Goal: Complete application form: Complete application form

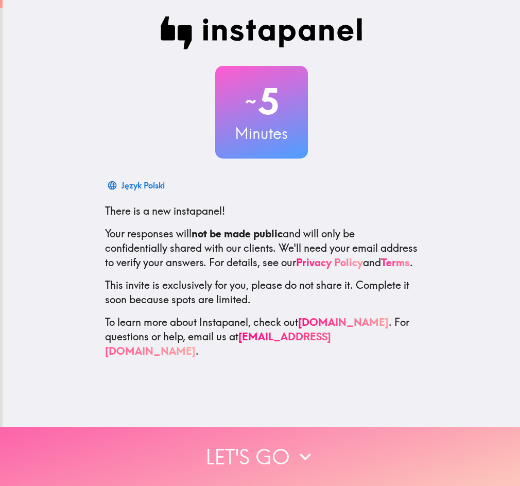
click at [248, 438] on button "Let's go" at bounding box center [260, 456] width 520 height 59
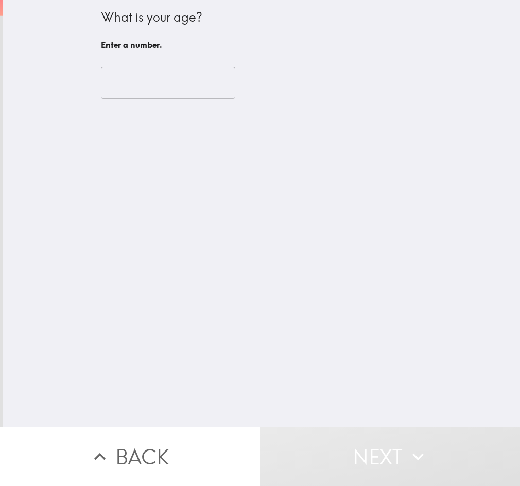
click at [184, 94] on input "number" at bounding box center [168, 83] width 134 height 32
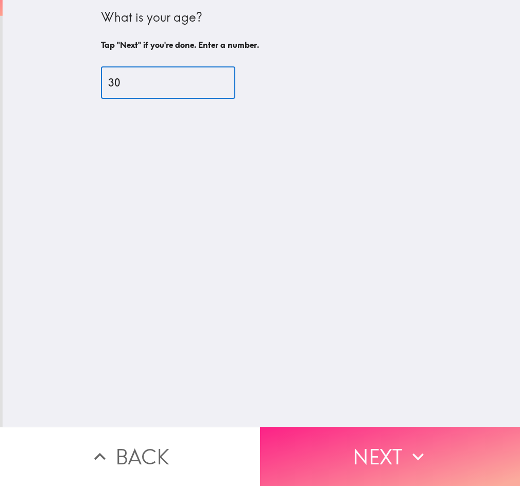
type input "30"
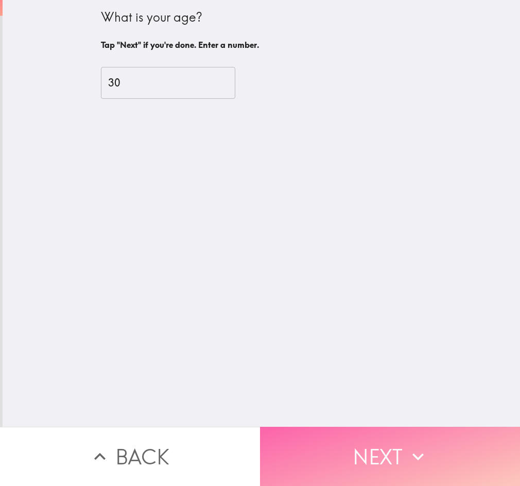
click at [359, 449] on button "Next" at bounding box center [390, 456] width 260 height 59
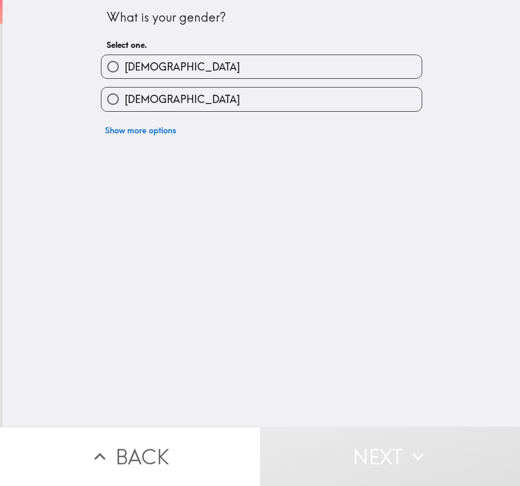
click at [226, 75] on label "[DEMOGRAPHIC_DATA]" at bounding box center [261, 66] width 320 height 23
click at [125, 75] on input "[DEMOGRAPHIC_DATA]" at bounding box center [112, 66] width 23 height 23
radio input "true"
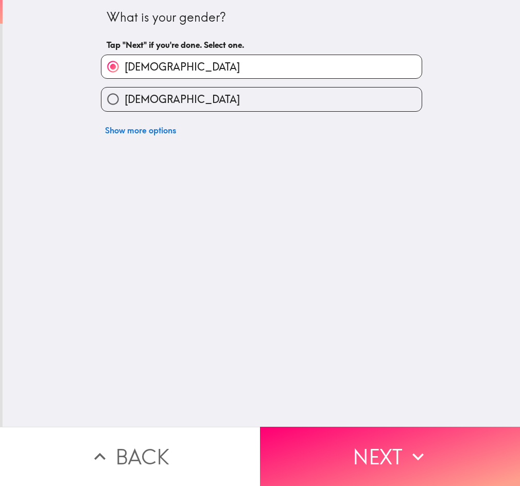
click at [354, 439] on button "Next" at bounding box center [390, 456] width 260 height 59
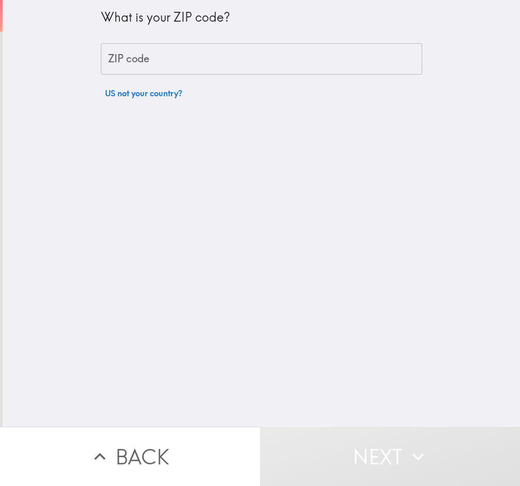
click at [228, 43] on input "ZIP code" at bounding box center [261, 59] width 321 height 32
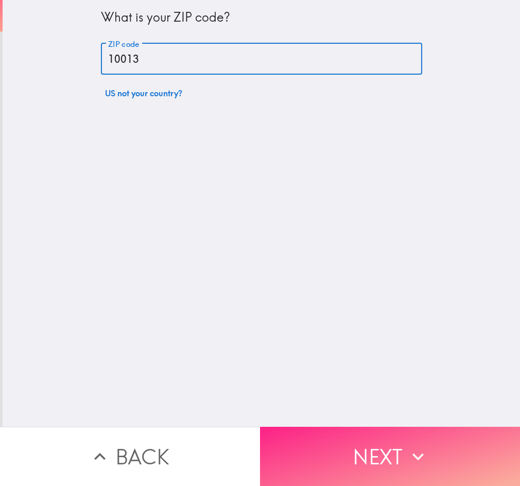
type input "10013"
click at [401, 457] on button "Next" at bounding box center [390, 456] width 260 height 59
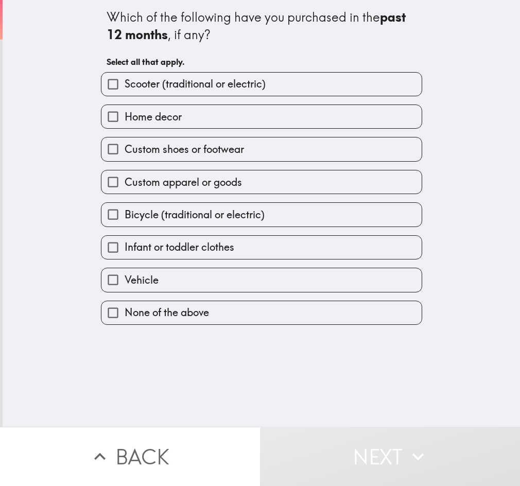
click at [215, 134] on div "Custom shoes or footwear" at bounding box center [257, 145] width 329 height 32
click at [280, 141] on label "Custom shoes or footwear" at bounding box center [261, 148] width 320 height 23
click at [125, 141] on input "Custom shoes or footwear" at bounding box center [112, 148] width 23 height 23
checkbox input "true"
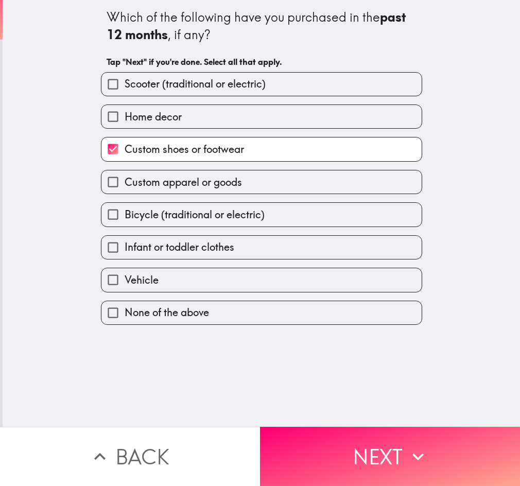
click at [286, 167] on div "Custom apparel or goods" at bounding box center [257, 178] width 329 height 32
click at [292, 197] on div "Bicycle (traditional or electric)" at bounding box center [257, 210] width 329 height 32
click at [342, 201] on div "Bicycle (traditional or electric)" at bounding box center [257, 210] width 329 height 32
click at [351, 183] on label "Custom apparel or goods" at bounding box center [261, 181] width 320 height 23
click at [125, 183] on input "Custom apparel or goods" at bounding box center [112, 181] width 23 height 23
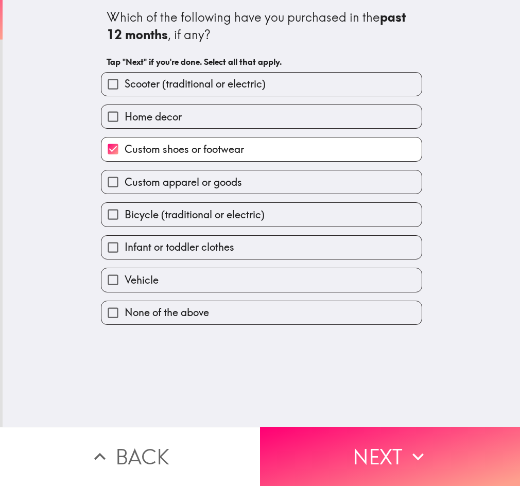
checkbox input "true"
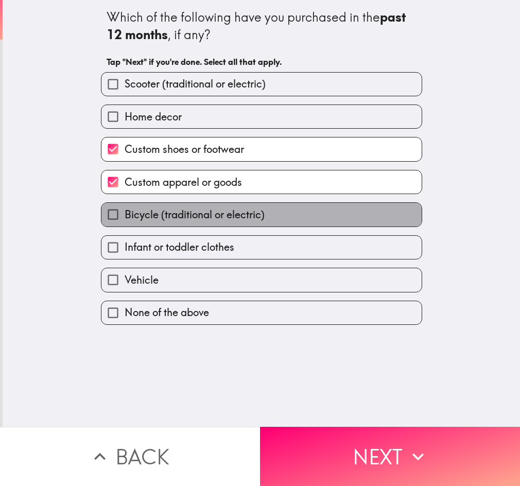
click at [343, 206] on label "Bicycle (traditional or electric)" at bounding box center [261, 214] width 320 height 23
click at [125, 206] on input "Bicycle (traditional or electric)" at bounding box center [112, 214] width 23 height 23
checkbox input "true"
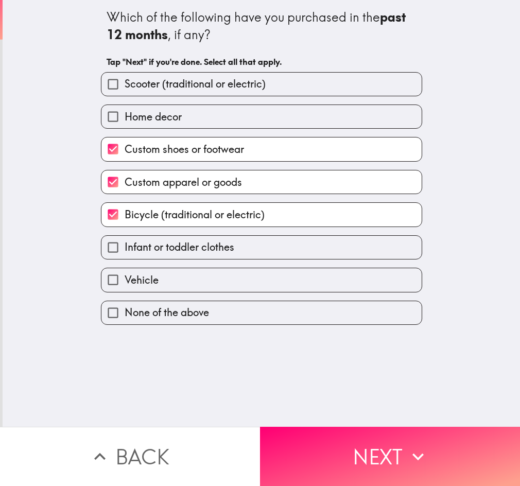
click at [402, 442] on button "Next" at bounding box center [390, 456] width 260 height 59
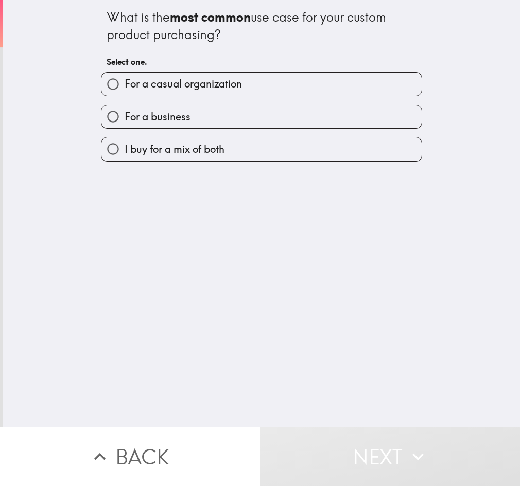
click at [293, 79] on label "For a casual organization" at bounding box center [261, 84] width 320 height 23
click at [125, 79] on input "For a casual organization" at bounding box center [112, 84] width 23 height 23
radio input "true"
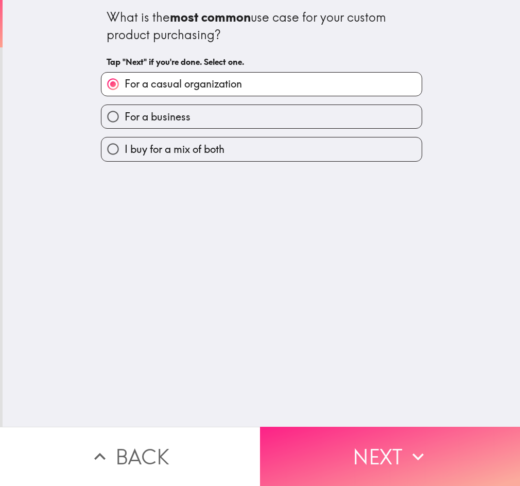
click at [380, 446] on button "Next" at bounding box center [390, 456] width 260 height 59
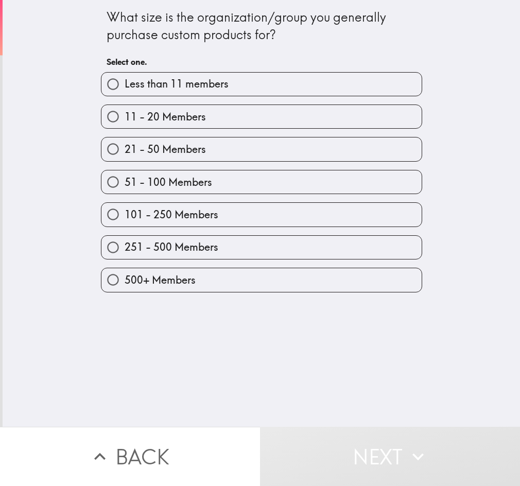
click at [336, 105] on div "11 - 20 Members" at bounding box center [261, 117] width 321 height 24
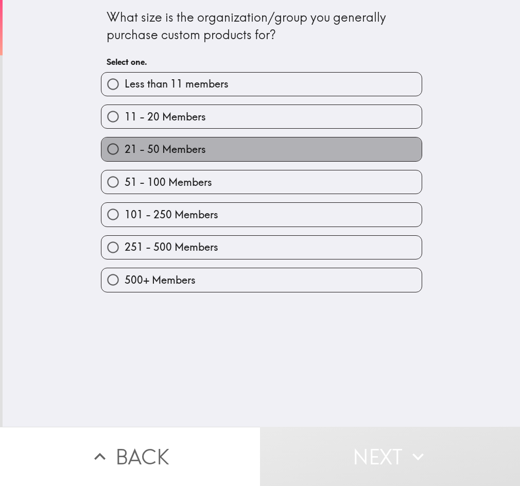
click at [306, 146] on label "21 - 50 Members" at bounding box center [261, 148] width 320 height 23
click at [125, 146] on input "21 - 50 Members" at bounding box center [112, 148] width 23 height 23
radio input "true"
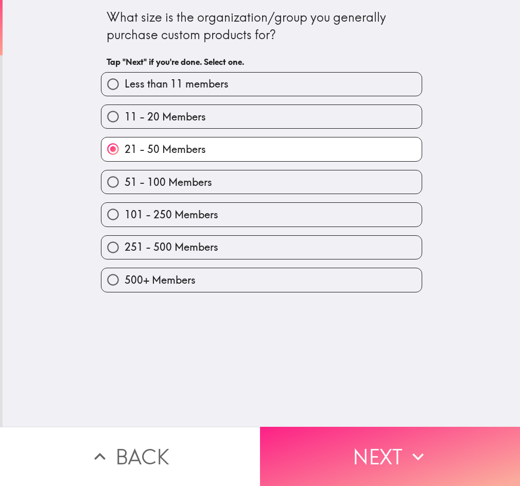
click at [361, 454] on button "Next" at bounding box center [390, 456] width 260 height 59
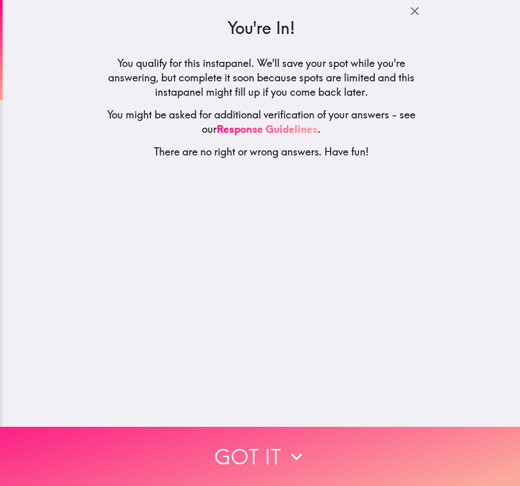
click at [275, 453] on button "Got it" at bounding box center [260, 456] width 520 height 59
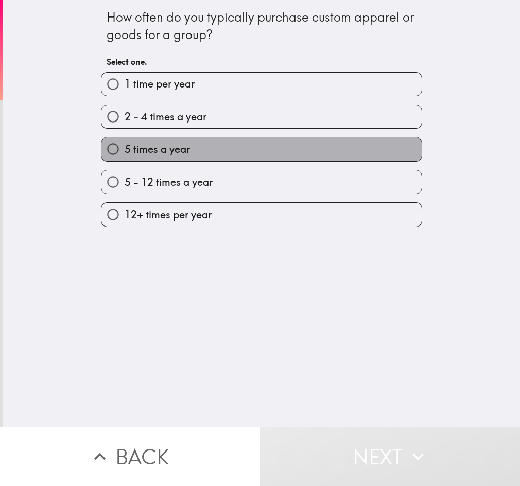
click at [275, 151] on label "5 times a year" at bounding box center [261, 148] width 320 height 23
click at [125, 151] on input "5 times a year" at bounding box center [112, 148] width 23 height 23
radio input "true"
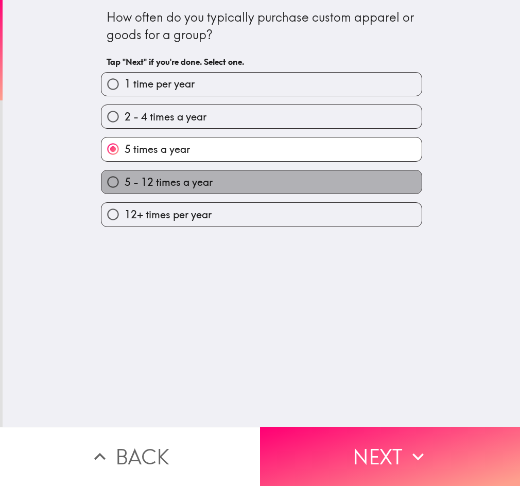
click at [281, 171] on label "5 - 12 times a year" at bounding box center [261, 181] width 320 height 23
click at [125, 171] on input "5 - 12 times a year" at bounding box center [112, 181] width 23 height 23
radio input "true"
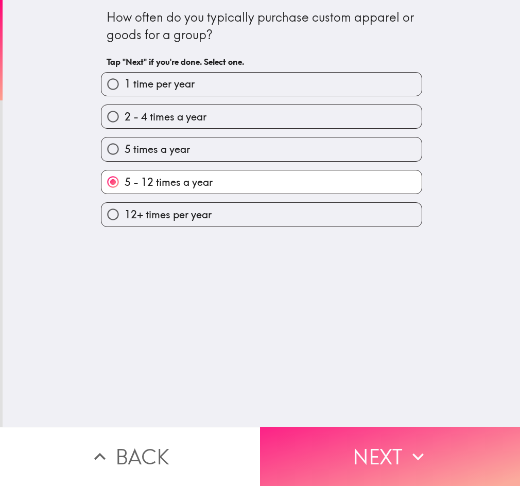
click at [393, 455] on button "Next" at bounding box center [390, 456] width 260 height 59
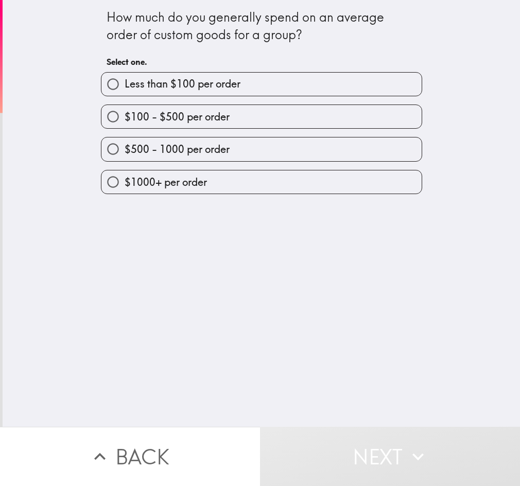
click at [360, 103] on div "$100 - $500 per order" at bounding box center [257, 112] width 329 height 32
click at [288, 110] on label "$100 - $500 per order" at bounding box center [261, 116] width 320 height 23
click at [125, 110] on input "$100 - $500 per order" at bounding box center [112, 116] width 23 height 23
radio input "true"
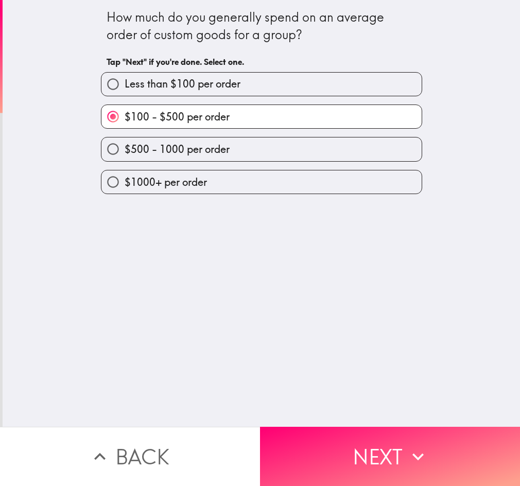
drag, startPoint x: 352, startPoint y: 451, endPoint x: 514, endPoint y: 442, distance: 161.9
click at [353, 451] on button "Next" at bounding box center [390, 456] width 260 height 59
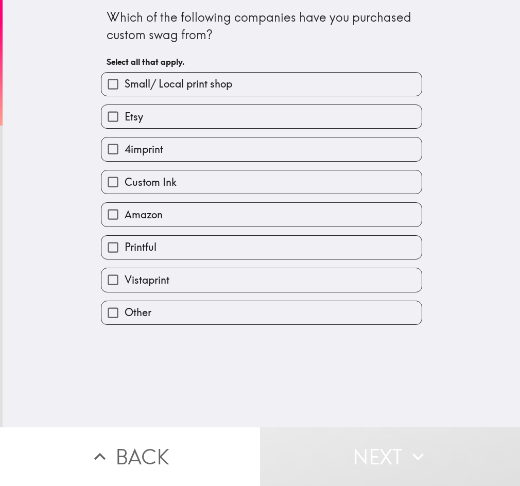
click at [249, 157] on label "4imprint" at bounding box center [261, 148] width 320 height 23
click at [125, 157] on input "4imprint" at bounding box center [112, 148] width 23 height 23
checkbox input "true"
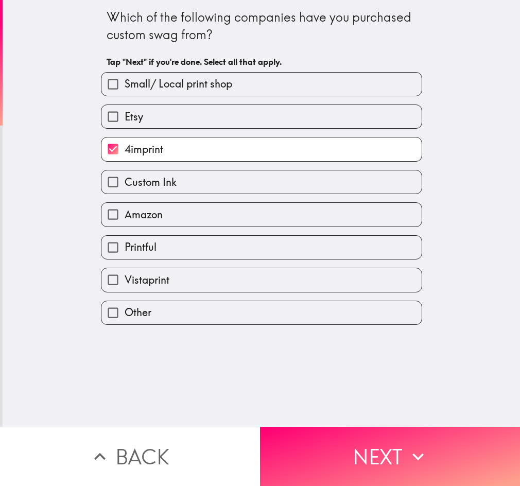
click at [257, 193] on label "Custom Ink" at bounding box center [261, 181] width 320 height 23
click at [125, 193] on input "Custom Ink" at bounding box center [112, 181] width 23 height 23
checkbox input "true"
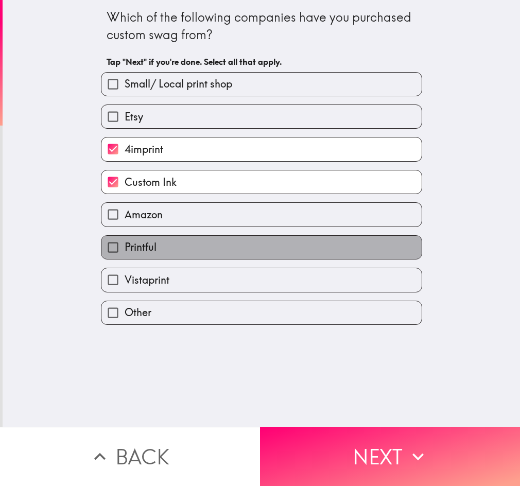
drag, startPoint x: 266, startPoint y: 241, endPoint x: 272, endPoint y: 252, distance: 12.3
click at [266, 241] on label "Printful" at bounding box center [261, 247] width 320 height 23
click at [125, 241] on input "Printful" at bounding box center [112, 247] width 23 height 23
checkbox input "true"
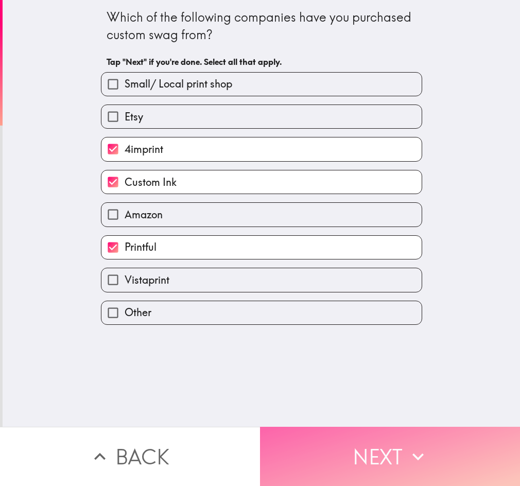
click at [374, 455] on button "Next" at bounding box center [390, 456] width 260 height 59
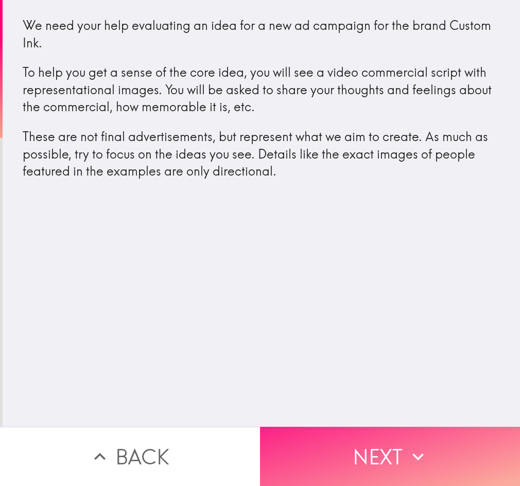
click at [351, 452] on button "Next" at bounding box center [390, 456] width 260 height 59
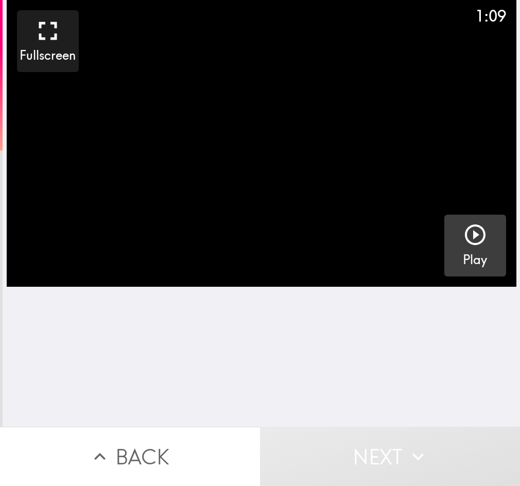
click at [463, 241] on icon "button" at bounding box center [475, 234] width 25 height 25
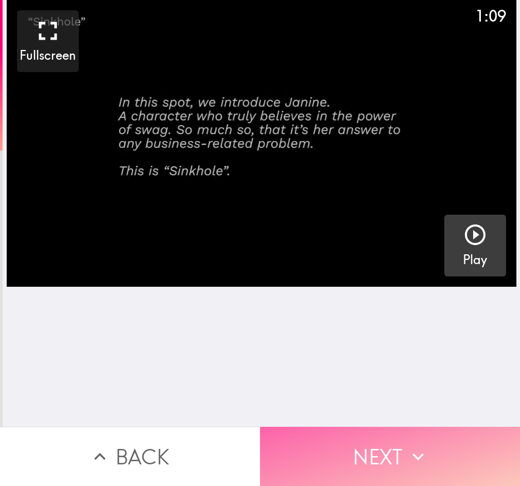
click at [437, 440] on button "Next" at bounding box center [390, 456] width 260 height 59
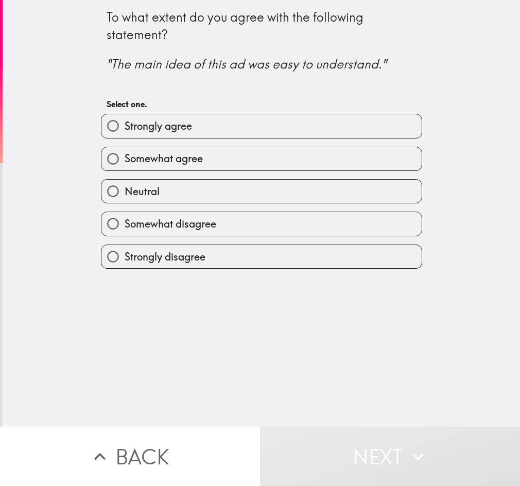
click at [280, 136] on label "Strongly agree" at bounding box center [261, 125] width 320 height 23
click at [125, 136] on input "Strongly agree" at bounding box center [112, 125] width 23 height 23
radio input "true"
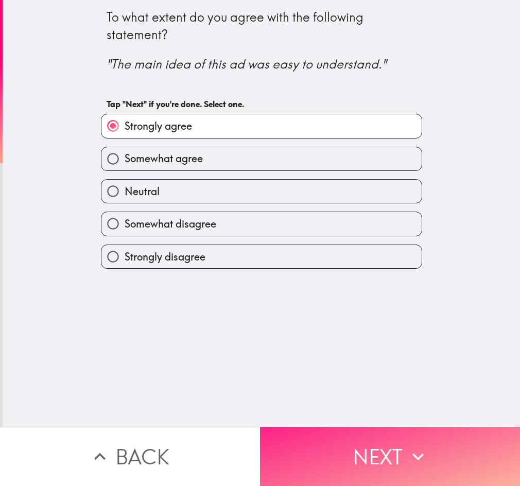
click at [395, 443] on button "Next" at bounding box center [390, 456] width 260 height 59
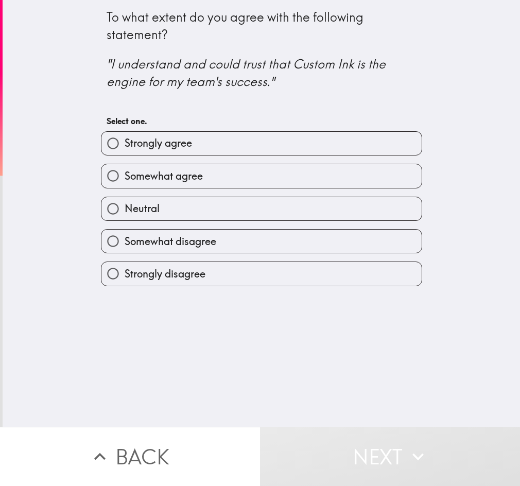
click at [241, 141] on label "Strongly agree" at bounding box center [261, 143] width 320 height 23
click at [125, 141] on input "Strongly agree" at bounding box center [112, 143] width 23 height 23
radio input "true"
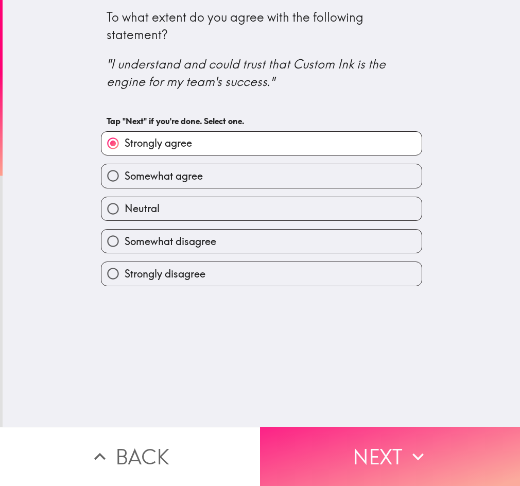
click at [336, 443] on button "Next" at bounding box center [390, 456] width 260 height 59
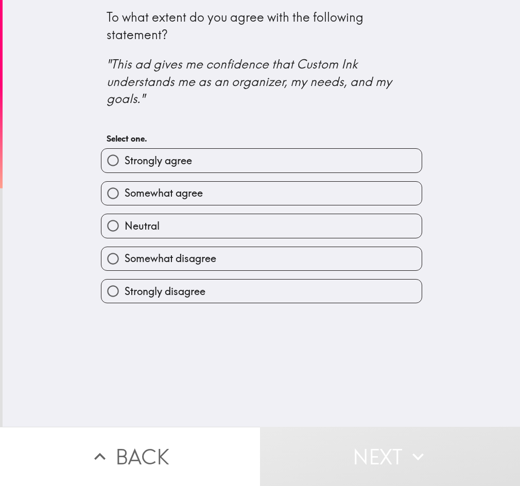
click at [244, 154] on label "Strongly agree" at bounding box center [261, 160] width 320 height 23
click at [125, 154] on input "Strongly agree" at bounding box center [112, 160] width 23 height 23
radio input "true"
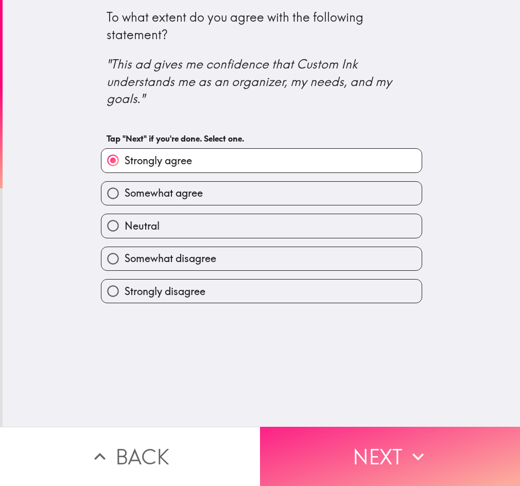
click at [410, 445] on icon "button" at bounding box center [418, 456] width 23 height 23
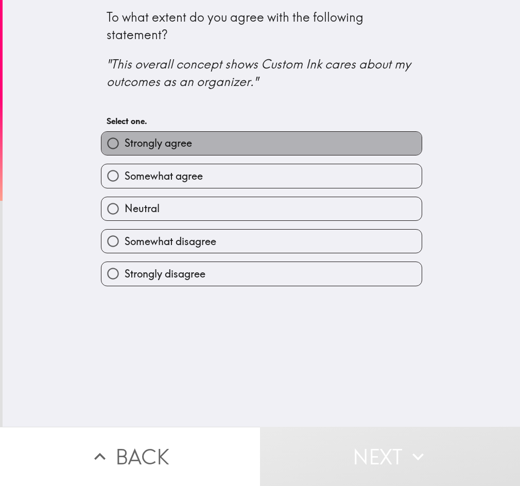
drag, startPoint x: 288, startPoint y: 143, endPoint x: 295, endPoint y: 141, distance: 6.9
click at [295, 141] on label "Strongly agree" at bounding box center [261, 143] width 320 height 23
click at [125, 141] on input "Strongly agree" at bounding box center [112, 143] width 23 height 23
radio input "true"
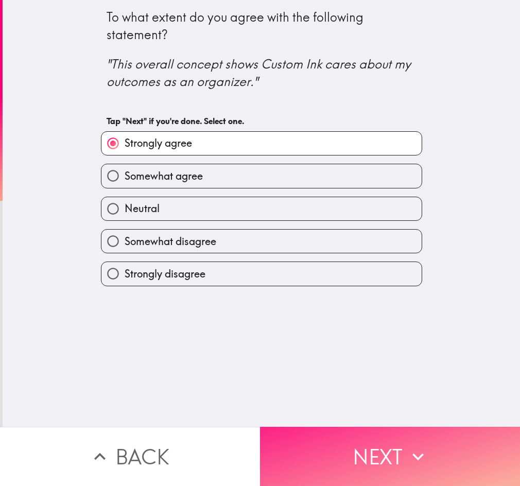
click at [408, 455] on icon "button" at bounding box center [418, 456] width 23 height 23
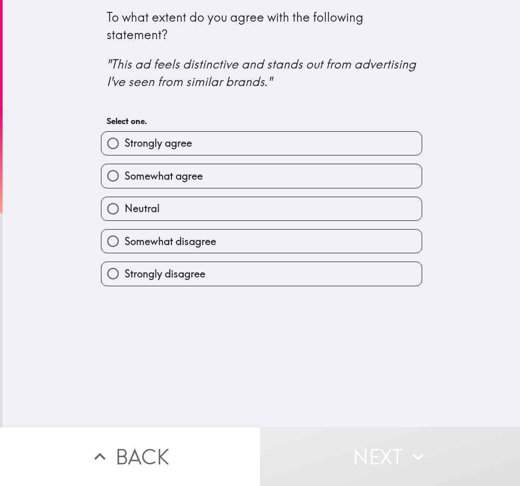
click at [449, 342] on div "To what extent do you agree with the following statement? "This ad feels distin…" at bounding box center [261, 213] width 517 height 427
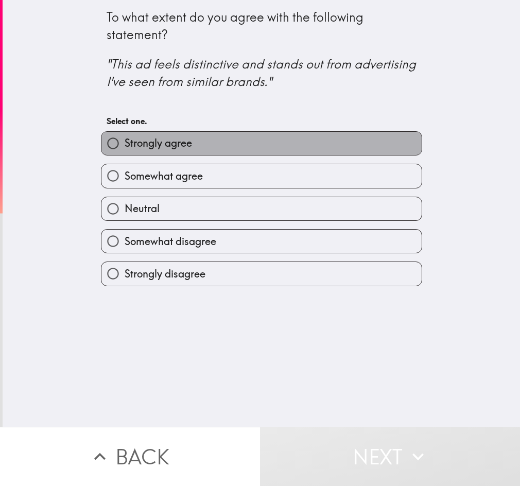
click at [332, 146] on label "Strongly agree" at bounding box center [261, 143] width 320 height 23
click at [125, 146] on input "Strongly agree" at bounding box center [112, 143] width 23 height 23
radio input "true"
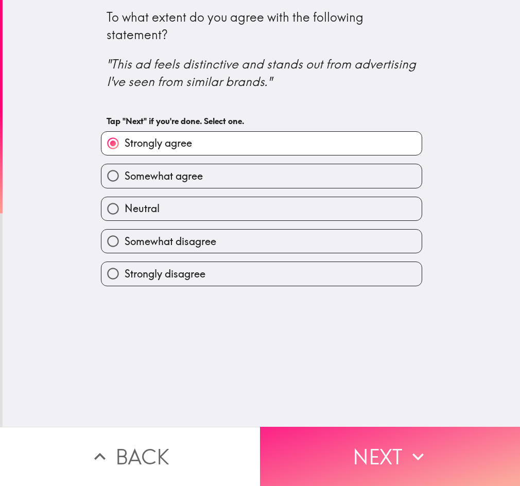
click at [390, 443] on button "Next" at bounding box center [390, 456] width 260 height 59
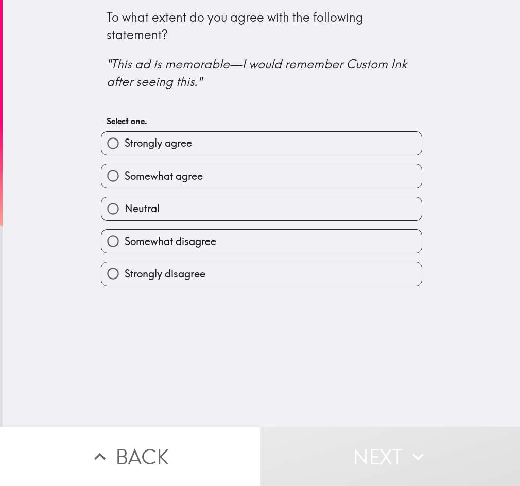
click at [291, 127] on div "Strongly agree" at bounding box center [257, 139] width 329 height 32
click at [290, 137] on label "Strongly agree" at bounding box center [261, 143] width 320 height 23
click at [125, 137] on input "Strongly agree" at bounding box center [112, 143] width 23 height 23
radio input "true"
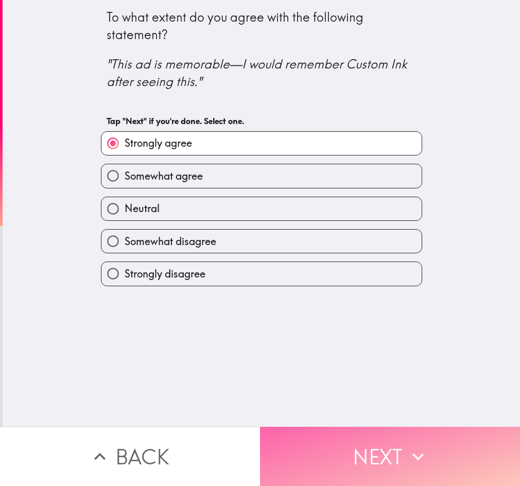
click at [432, 439] on button "Next" at bounding box center [390, 456] width 260 height 59
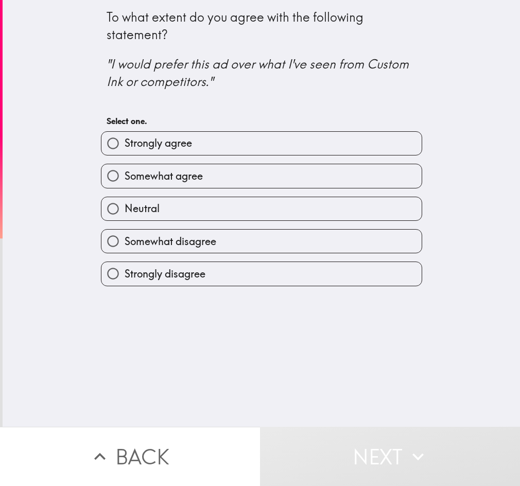
click at [343, 144] on label "Strongly agree" at bounding box center [261, 143] width 320 height 23
click at [125, 144] on input "Strongly agree" at bounding box center [112, 143] width 23 height 23
radio input "true"
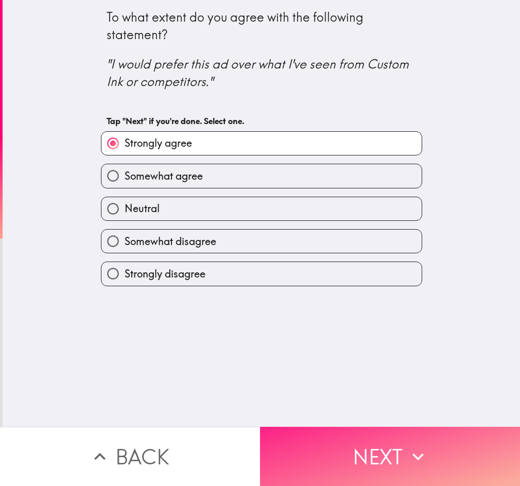
drag, startPoint x: 408, startPoint y: 454, endPoint x: 399, endPoint y: 455, distance: 8.9
click at [408, 454] on icon "button" at bounding box center [418, 456] width 23 height 23
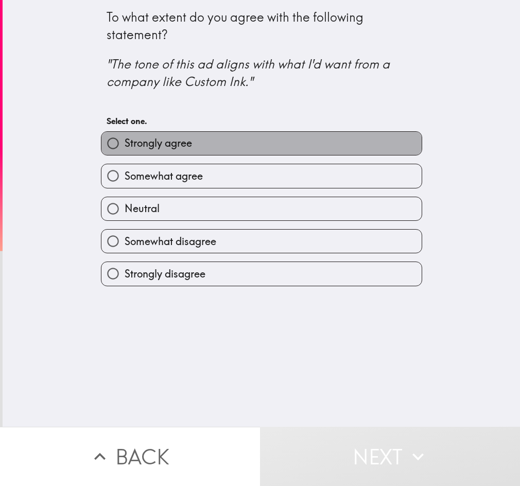
click at [286, 135] on label "Strongly agree" at bounding box center [261, 143] width 320 height 23
click at [125, 135] on input "Strongly agree" at bounding box center [112, 143] width 23 height 23
radio input "true"
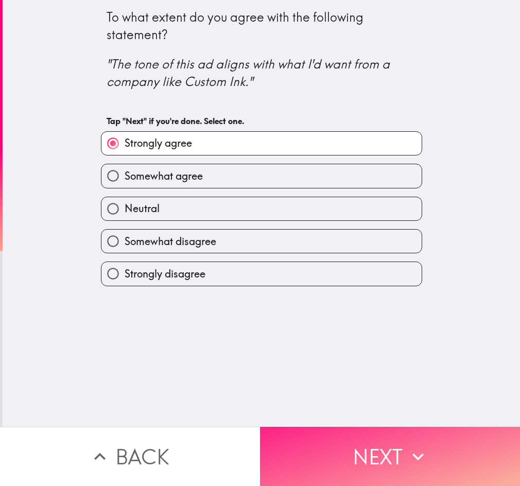
drag, startPoint x: 384, startPoint y: 423, endPoint x: 401, endPoint y: 427, distance: 17.1
click at [385, 427] on button "Next" at bounding box center [390, 456] width 260 height 59
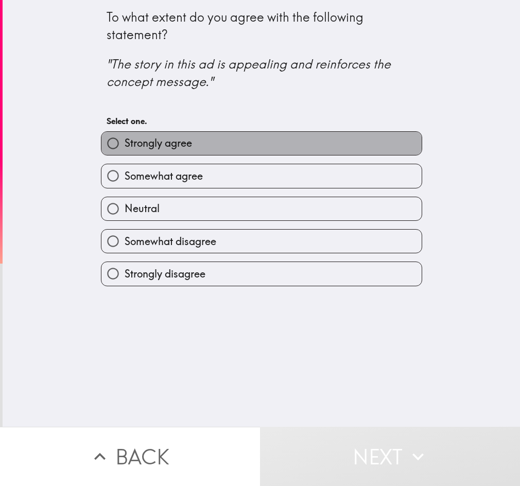
click at [184, 133] on label "Strongly agree" at bounding box center [261, 143] width 320 height 23
click at [125, 133] on input "Strongly agree" at bounding box center [112, 143] width 23 height 23
radio input "true"
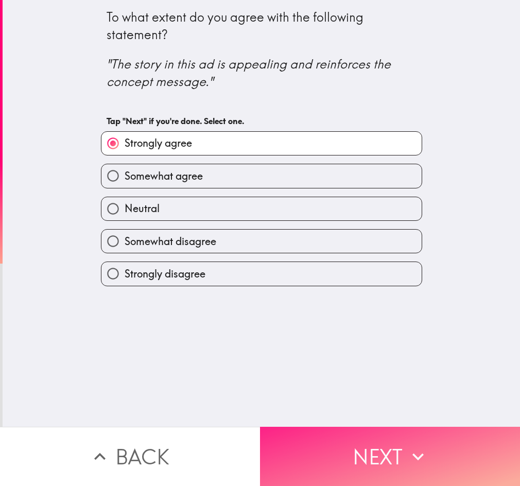
click at [383, 435] on button "Next" at bounding box center [390, 456] width 260 height 59
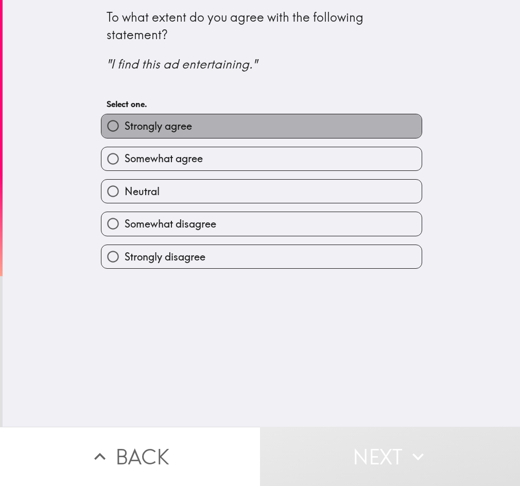
click at [342, 129] on label "Strongly agree" at bounding box center [261, 125] width 320 height 23
click at [125, 129] on input "Strongly agree" at bounding box center [112, 125] width 23 height 23
radio input "true"
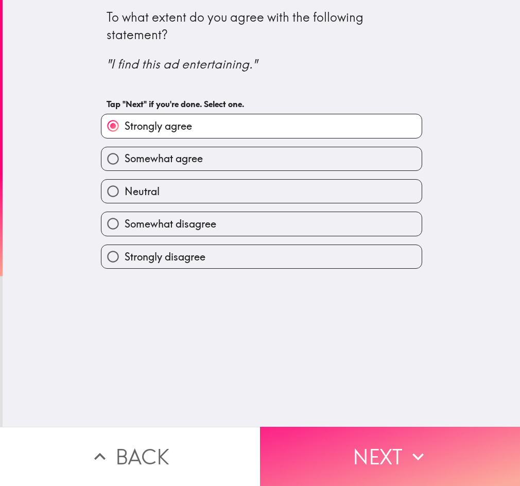
click at [361, 429] on button "Next" at bounding box center [390, 456] width 260 height 59
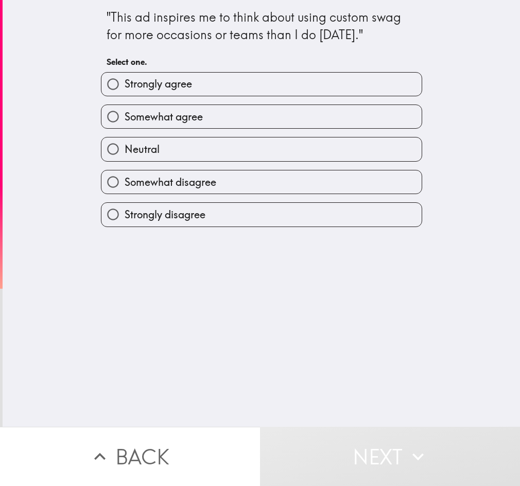
click at [277, 82] on label "Strongly agree" at bounding box center [261, 84] width 320 height 23
click at [125, 82] on input "Strongly agree" at bounding box center [112, 84] width 23 height 23
radio input "true"
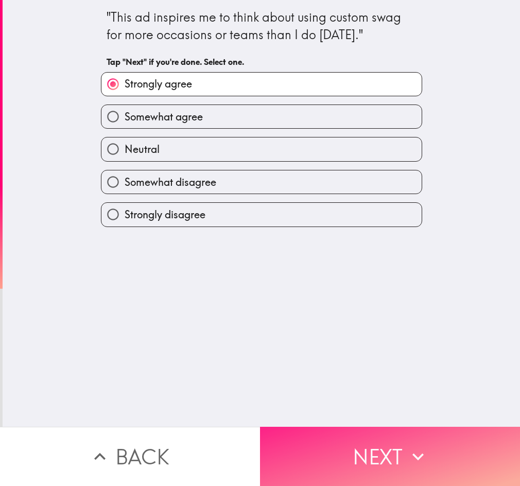
click at [427, 444] on button "Next" at bounding box center [390, 456] width 260 height 59
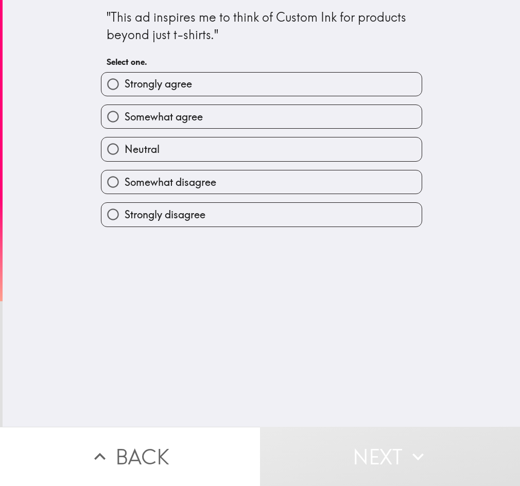
drag, startPoint x: 359, startPoint y: 136, endPoint x: 355, endPoint y: 110, distance: 27.1
click at [359, 136] on div "Neutral" at bounding box center [257, 145] width 329 height 32
click at [355, 93] on label "Strongly agree" at bounding box center [261, 84] width 320 height 23
click at [125, 93] on input "Strongly agree" at bounding box center [112, 84] width 23 height 23
radio input "true"
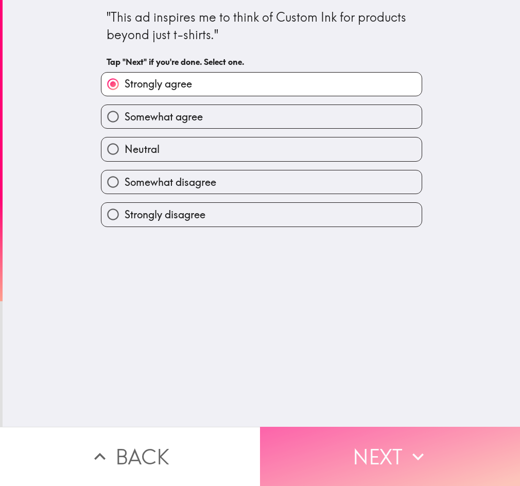
click at [384, 437] on button "Next" at bounding box center [390, 456] width 260 height 59
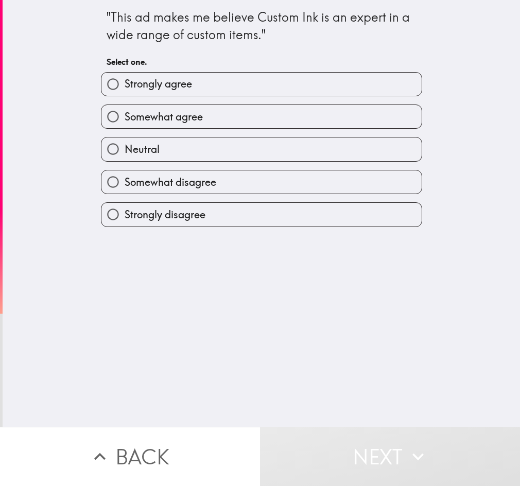
click at [269, 82] on label "Strongly agree" at bounding box center [261, 84] width 320 height 23
click at [125, 82] on input "Strongly agree" at bounding box center [112, 84] width 23 height 23
radio input "true"
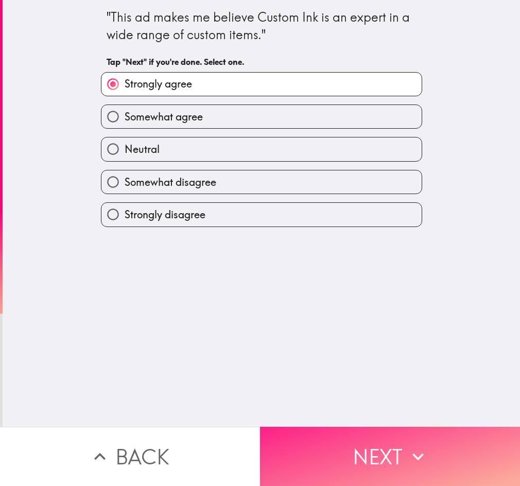
click at [351, 435] on button "Next" at bounding box center [390, 456] width 260 height 59
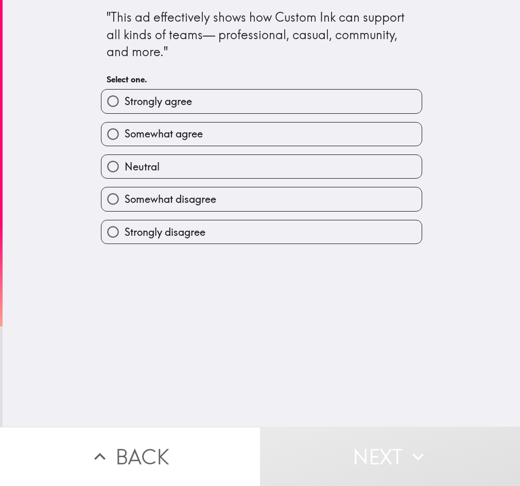
click at [304, 111] on label "Strongly agree" at bounding box center [261, 101] width 320 height 23
click at [125, 111] on input "Strongly agree" at bounding box center [112, 101] width 23 height 23
radio input "true"
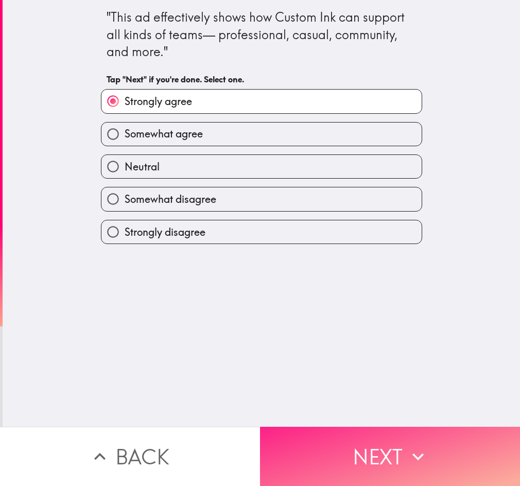
click at [333, 427] on button "Next" at bounding box center [390, 456] width 260 height 59
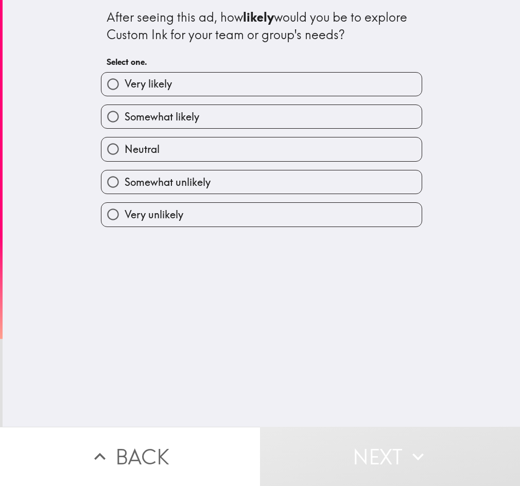
click at [292, 149] on label "Neutral" at bounding box center [261, 148] width 320 height 23
click at [125, 149] on input "Neutral" at bounding box center [112, 148] width 23 height 23
radio input "true"
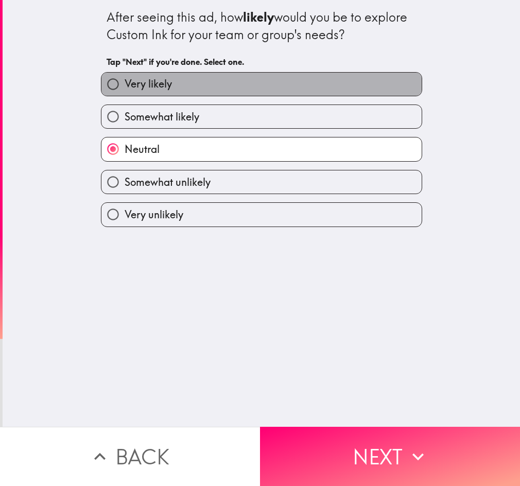
click at [316, 82] on label "Very likely" at bounding box center [261, 84] width 320 height 23
click at [125, 82] on input "Very likely" at bounding box center [112, 84] width 23 height 23
radio input "true"
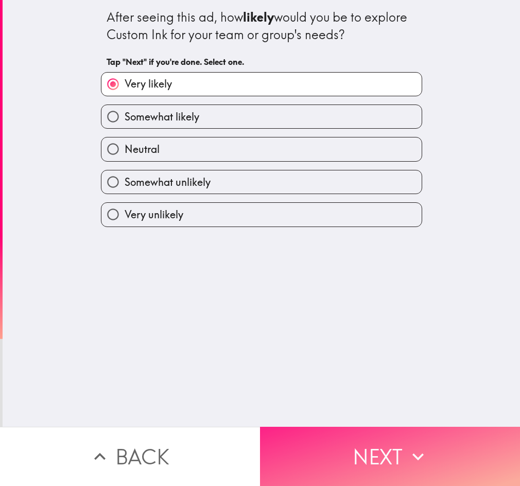
click at [360, 437] on button "Next" at bounding box center [390, 456] width 260 height 59
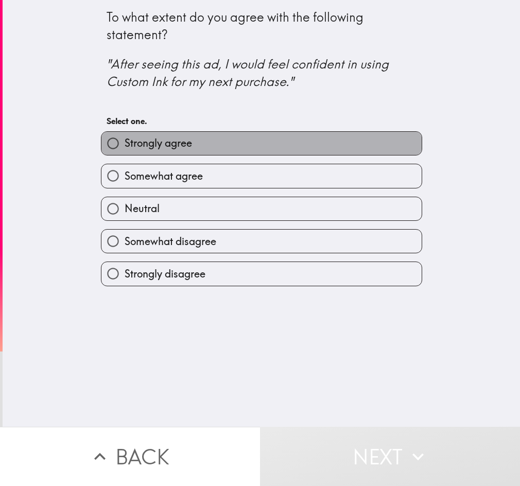
click at [309, 142] on label "Strongly agree" at bounding box center [261, 143] width 320 height 23
click at [125, 142] on input "Strongly agree" at bounding box center [112, 143] width 23 height 23
radio input "true"
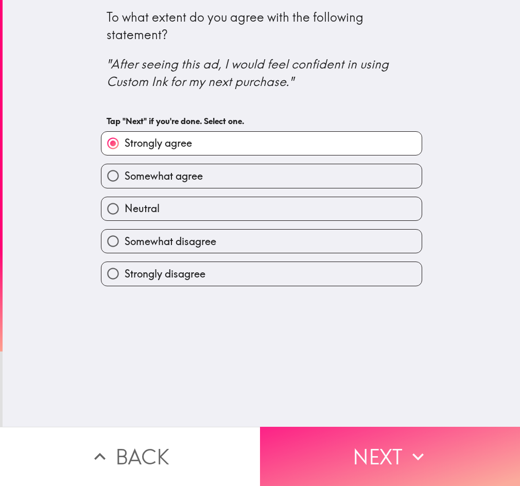
click at [397, 459] on button "Next" at bounding box center [390, 456] width 260 height 59
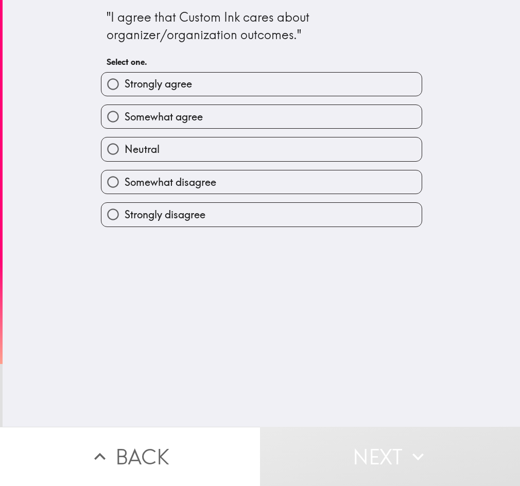
click at [343, 97] on div "Somewhat agree" at bounding box center [257, 112] width 329 height 32
click at [342, 86] on label "Strongly agree" at bounding box center [261, 84] width 320 height 23
click at [125, 86] on input "Strongly agree" at bounding box center [112, 84] width 23 height 23
radio input "true"
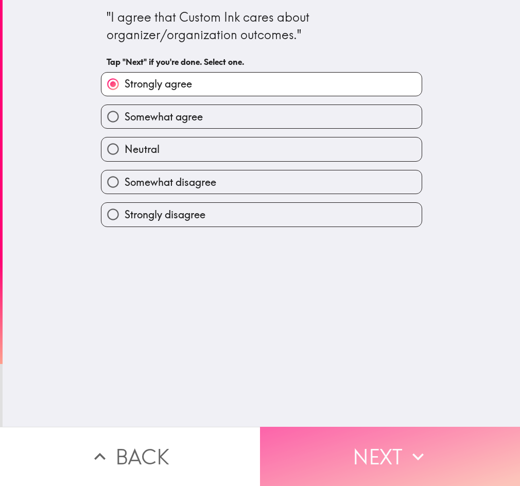
click at [400, 454] on button "Next" at bounding box center [390, 456] width 260 height 59
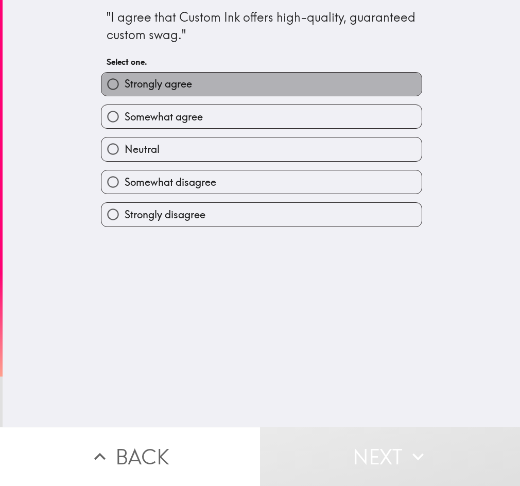
click at [307, 83] on label "Strongly agree" at bounding box center [261, 84] width 320 height 23
click at [125, 83] on input "Strongly agree" at bounding box center [112, 84] width 23 height 23
radio input "true"
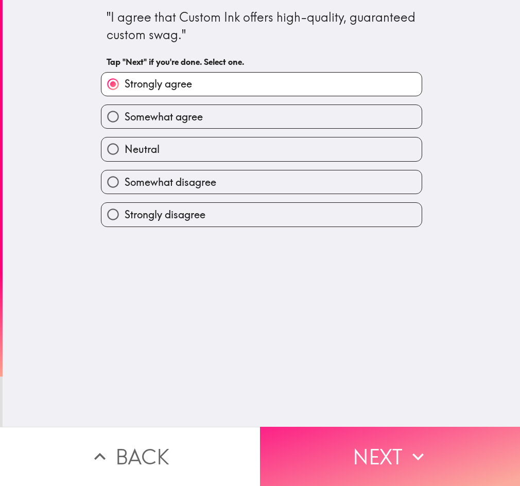
click at [397, 455] on button "Next" at bounding box center [390, 456] width 260 height 59
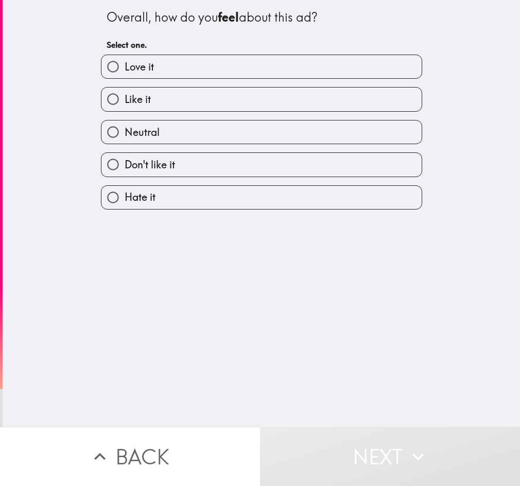
click at [244, 84] on div "Like it" at bounding box center [257, 95] width 329 height 32
click at [275, 67] on label "Love it" at bounding box center [261, 66] width 320 height 23
click at [125, 67] on input "Love it" at bounding box center [112, 66] width 23 height 23
radio input "true"
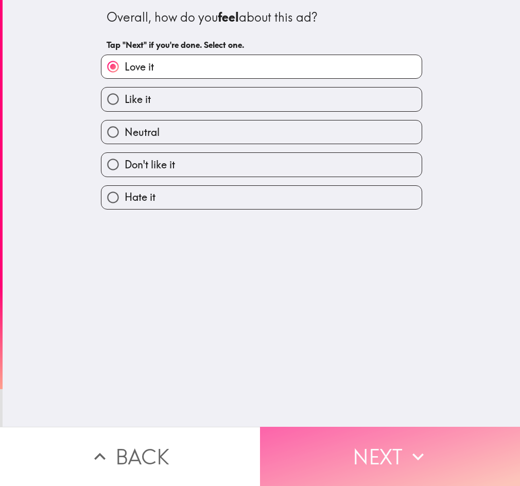
click at [363, 454] on button "Next" at bounding box center [390, 456] width 260 height 59
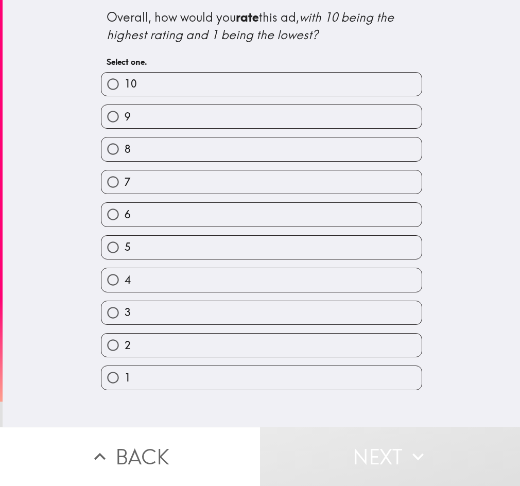
click at [259, 94] on label "10" at bounding box center [261, 84] width 320 height 23
click at [125, 94] on input "10" at bounding box center [112, 84] width 23 height 23
radio input "true"
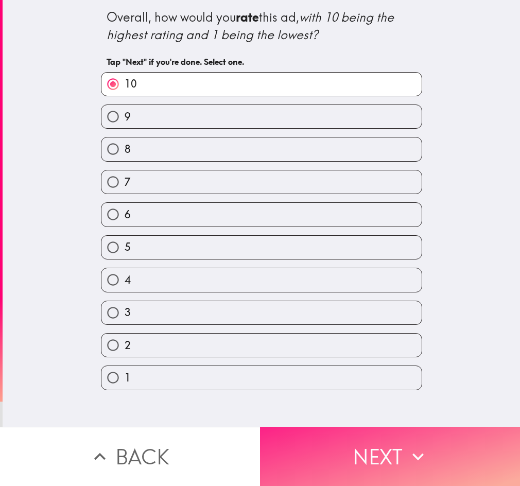
click at [366, 457] on button "Next" at bounding box center [390, 456] width 260 height 59
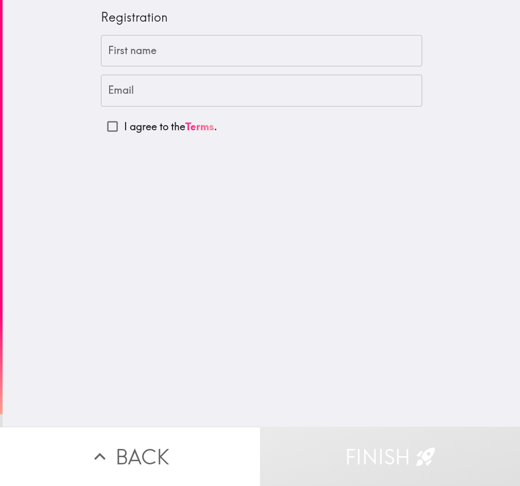
click at [272, 50] on input "First name" at bounding box center [261, 51] width 321 height 32
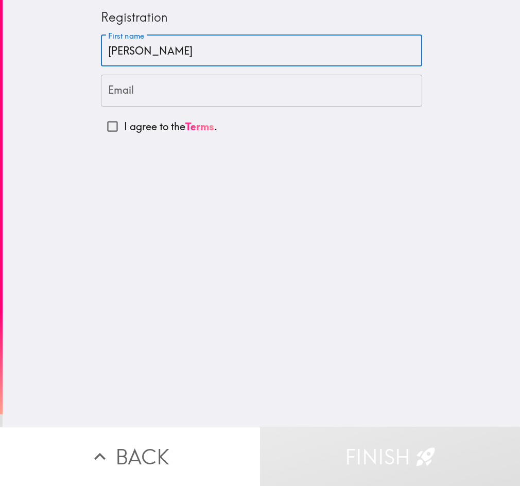
type input "[PERSON_NAME]"
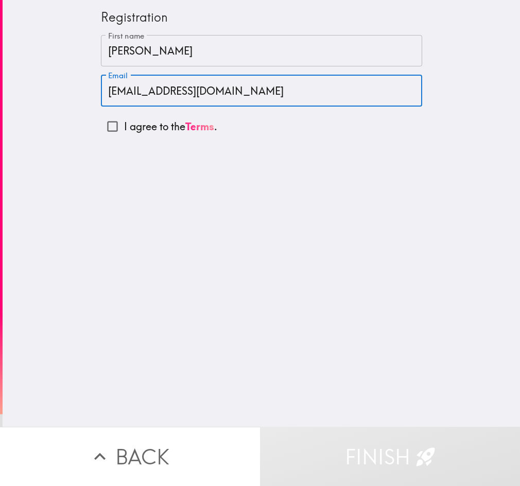
type input "[EMAIL_ADDRESS][DOMAIN_NAME]"
click at [407, 407] on div "Registration First name [PERSON_NAME] First name Email [EMAIL_ADDRESS][DOMAIN_N…" at bounding box center [261, 213] width 517 height 427
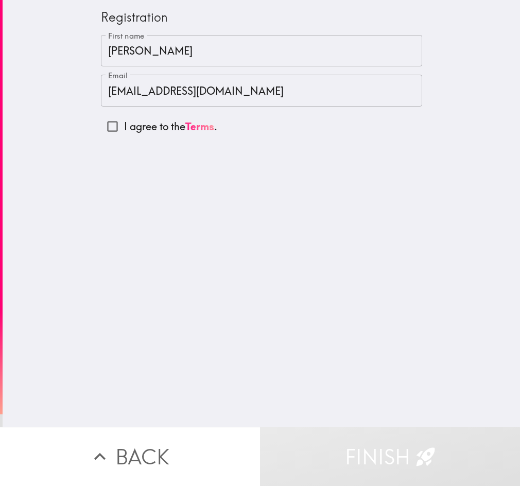
click at [138, 127] on p "I agree to the Terms ." at bounding box center [170, 126] width 93 height 14
click at [124, 127] on input "I agree to the Terms ." at bounding box center [112, 126] width 23 height 23
checkbox input "true"
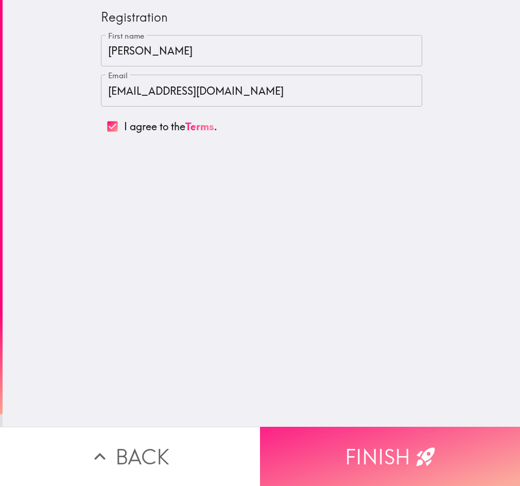
click at [363, 441] on button "Finish" at bounding box center [390, 456] width 260 height 59
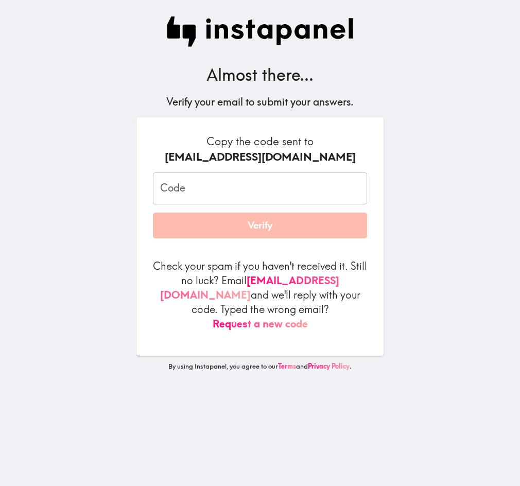
click at [293, 196] on input "Code" at bounding box center [260, 188] width 214 height 32
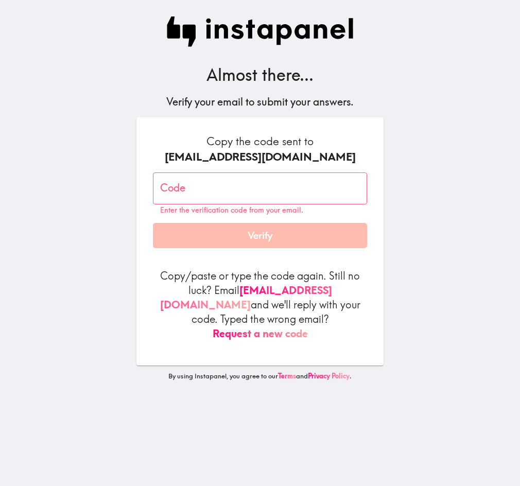
click at [255, 194] on input "Code" at bounding box center [260, 188] width 214 height 32
paste input "P8j_JyL_52h"
type input "P8j_JyL_52h"
click at [268, 240] on form "Copy the code sent to [EMAIL_ADDRESS][DOMAIN_NAME] Code P8j_JyL_52h Code Enter …" at bounding box center [260, 237] width 214 height 207
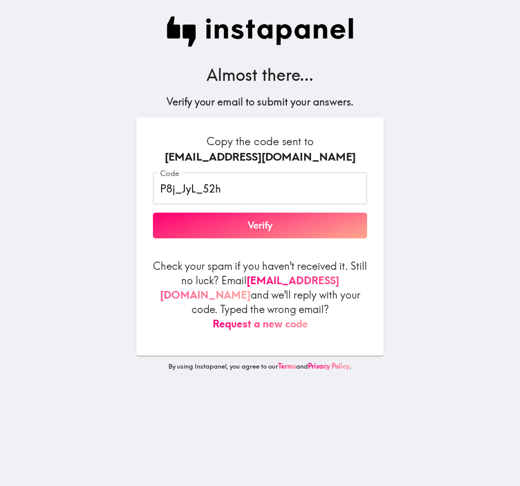
click at [277, 225] on button "Verify" at bounding box center [260, 226] width 214 height 26
